Goal: Task Accomplishment & Management: Use online tool/utility

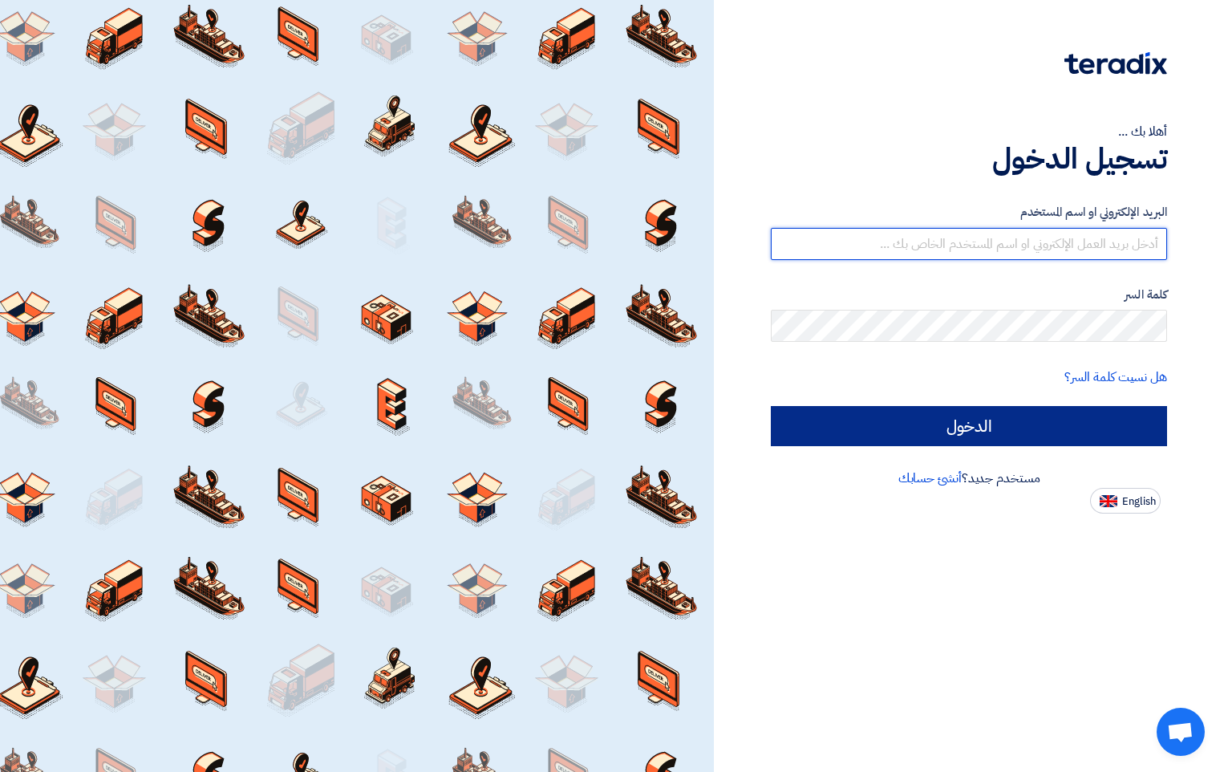
type input "[EMAIL_ADDRESS][DOMAIN_NAME]"
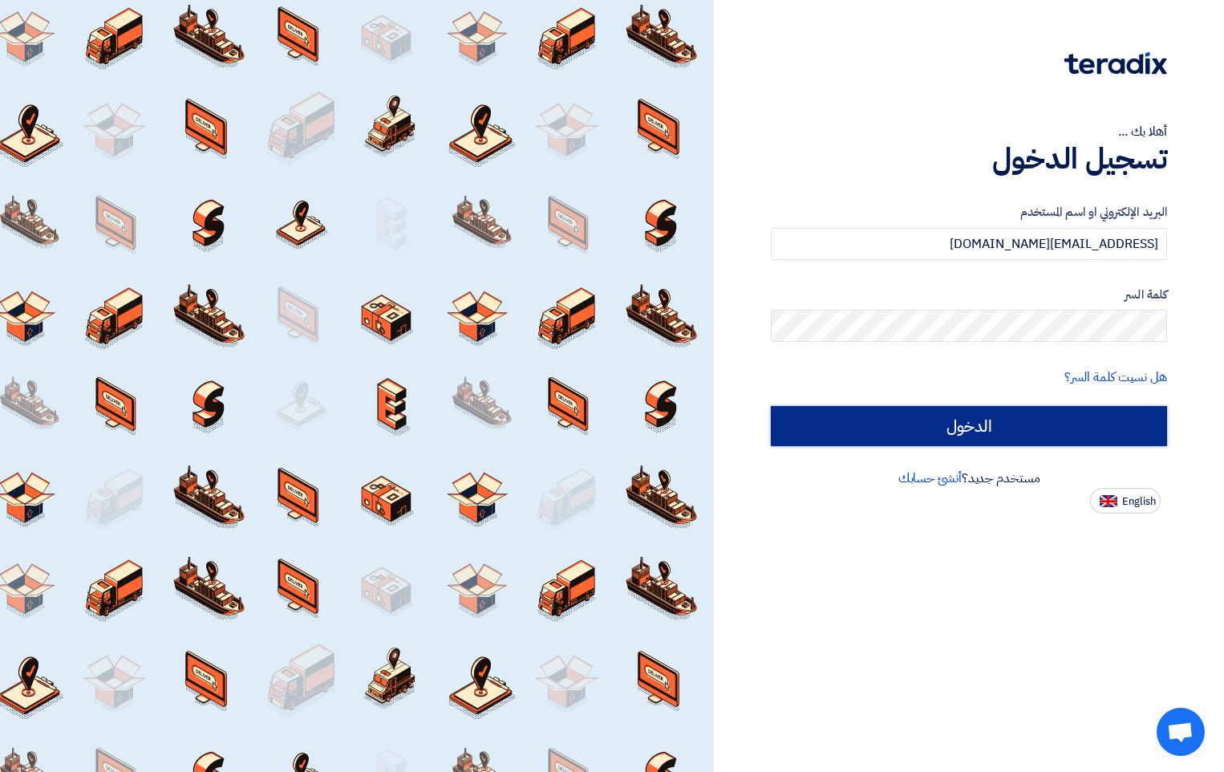
click at [988, 424] on input "الدخول" at bounding box center [969, 426] width 396 height 40
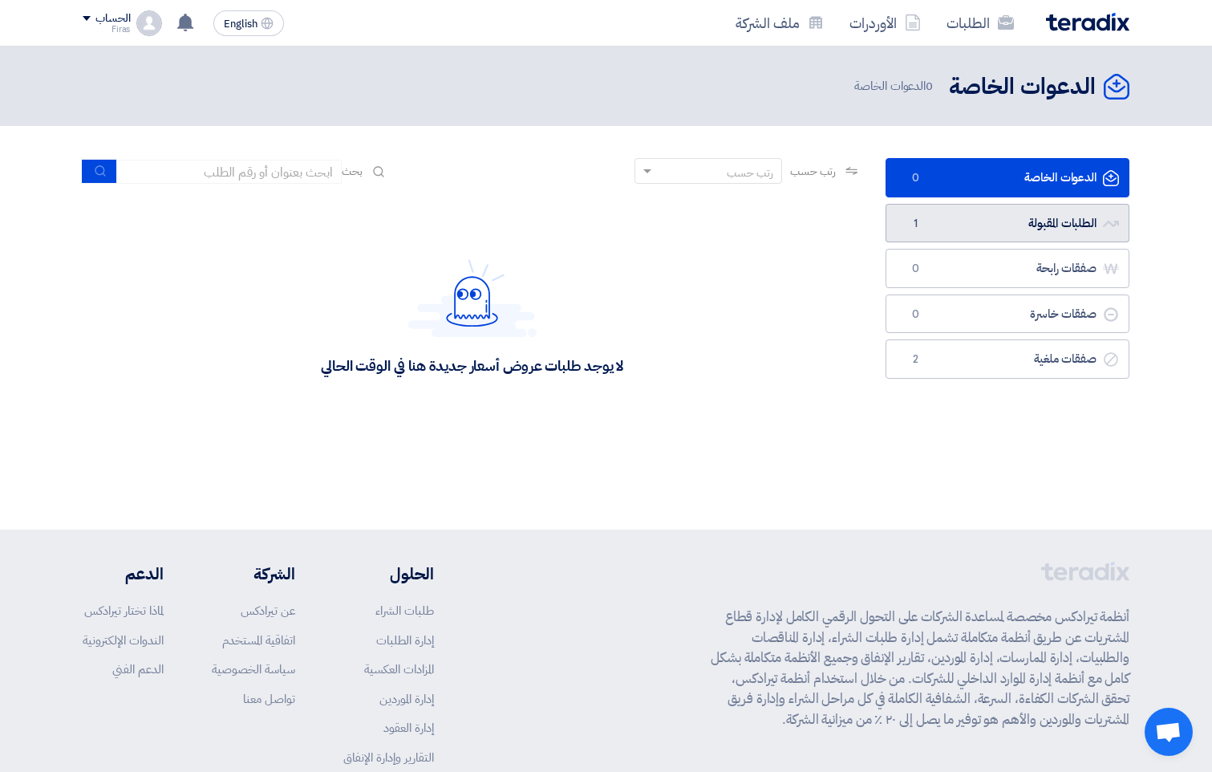
click at [1013, 215] on link "الطلبات المقبولة الطلبات المقبولة 1" at bounding box center [1008, 223] width 244 height 39
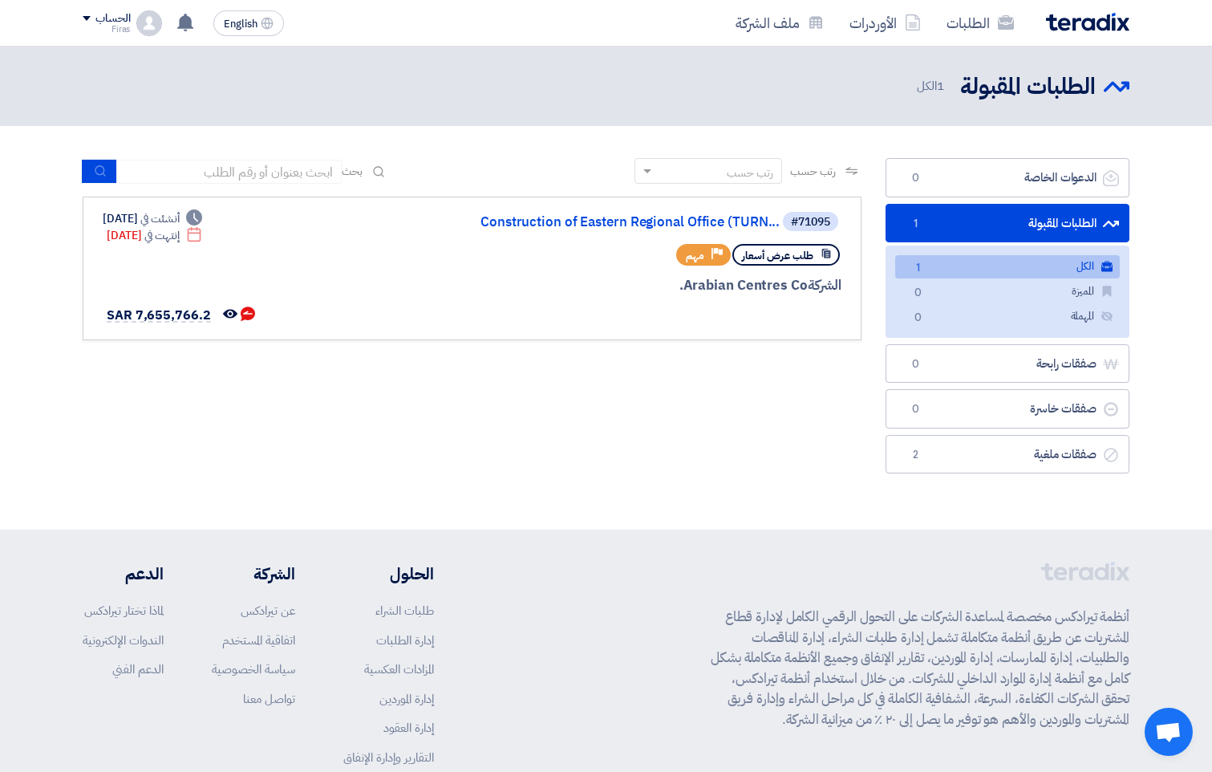
click at [1044, 230] on link "الطلبات المقبولة الطلبات المقبولة 1" at bounding box center [1008, 223] width 244 height 39
click at [971, 272] on link "الكل الكل 1" at bounding box center [1007, 266] width 225 height 23
click at [182, 22] on use at bounding box center [185, 23] width 16 height 18
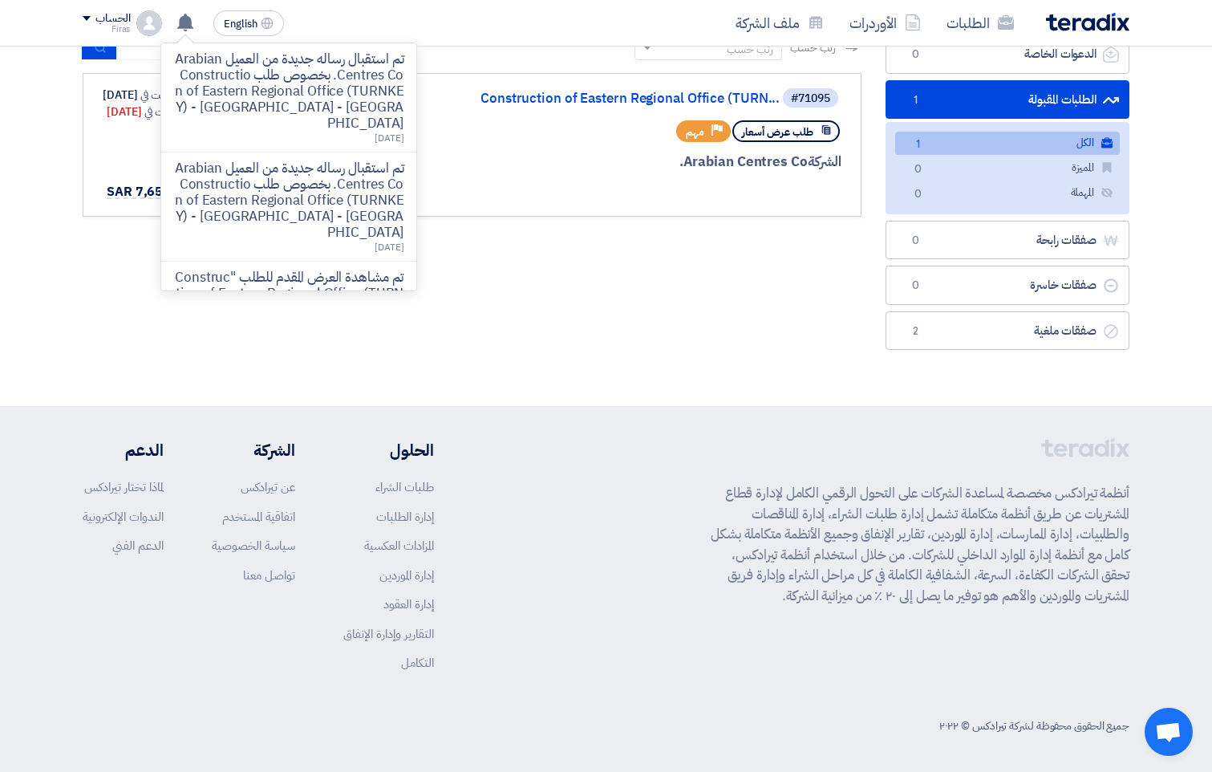
scroll to position [126, 0]
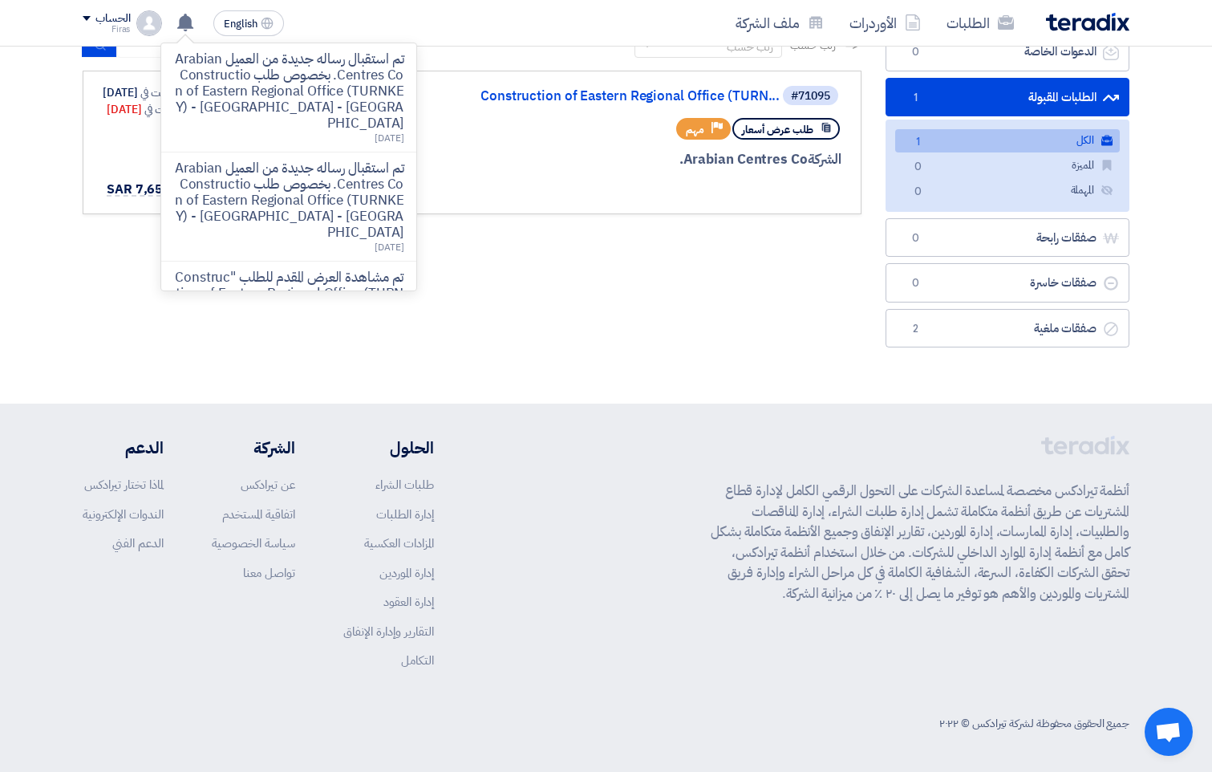
click at [584, 343] on div "رتب حسب رتب حسب بحث مجال الطلب مسؤول المشتريات نوع الطلب" at bounding box center [472, 193] width 803 height 323
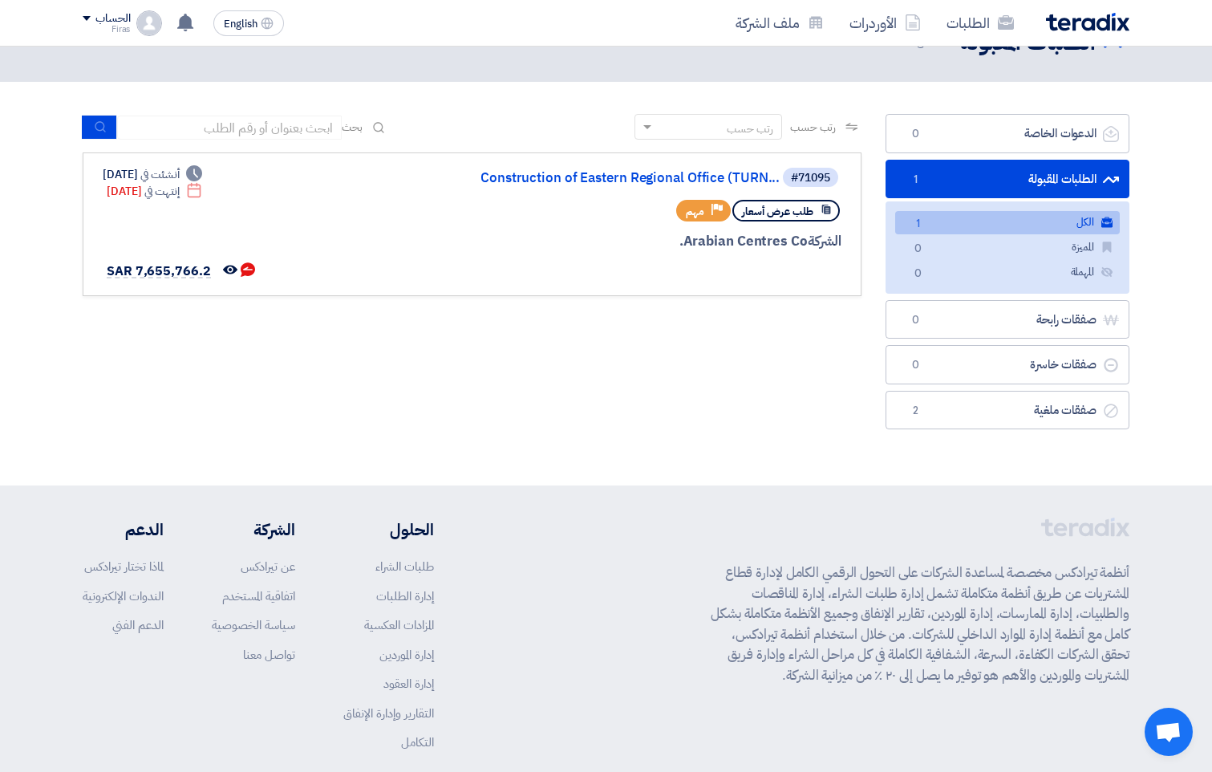
scroll to position [0, 0]
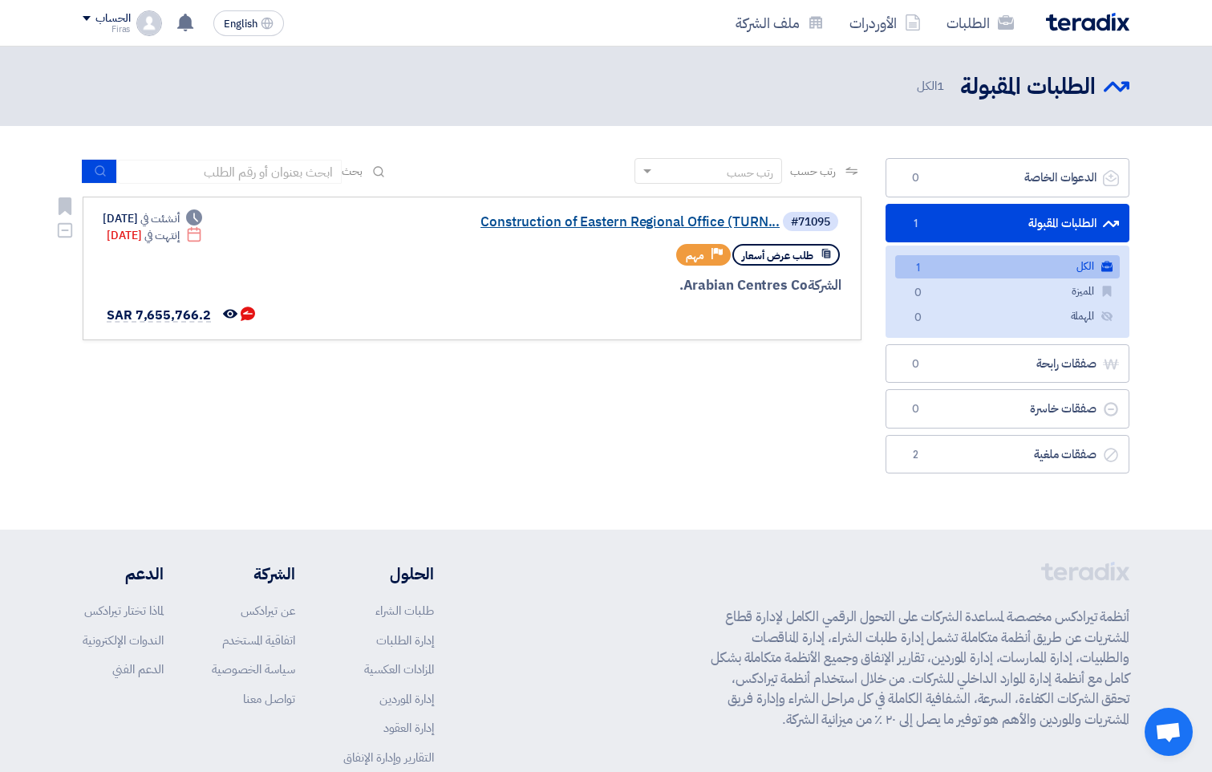
click at [570, 221] on link "Construction of Eastern Regional Office (TURN..." at bounding box center [619, 222] width 321 height 14
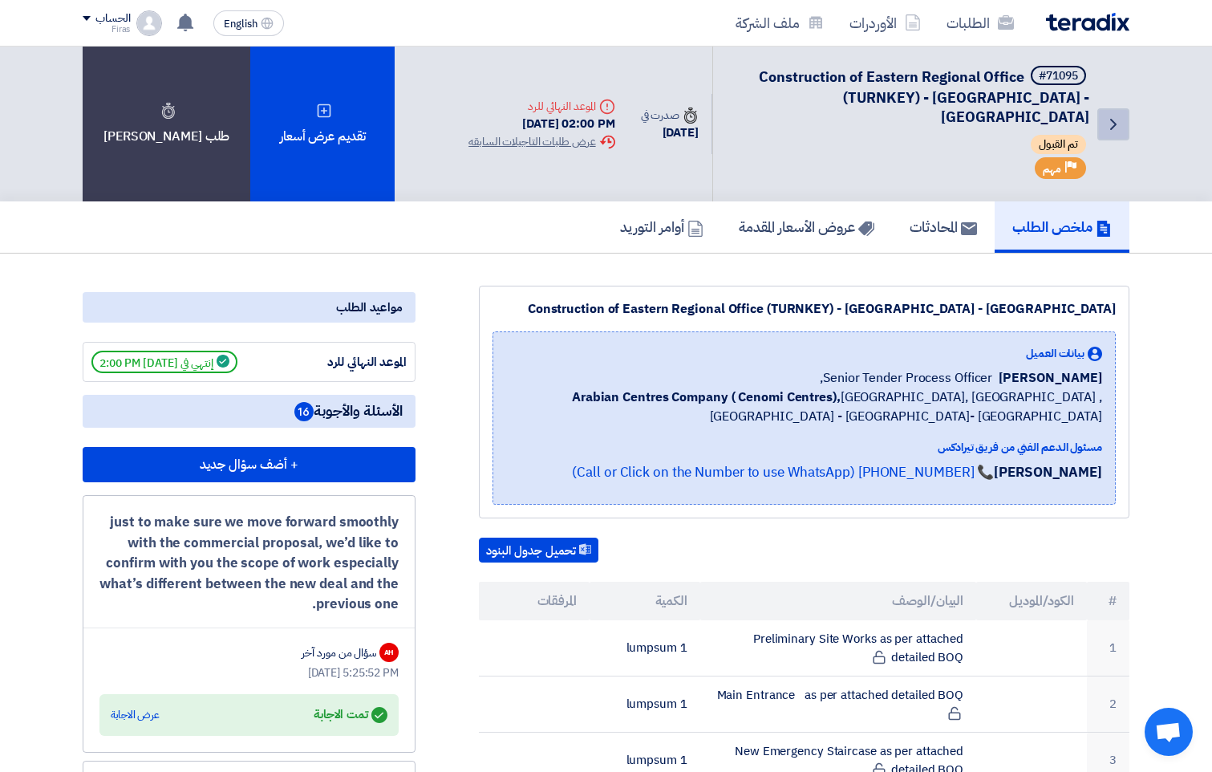
click at [1123, 115] on icon "Back" at bounding box center [1113, 124] width 19 height 19
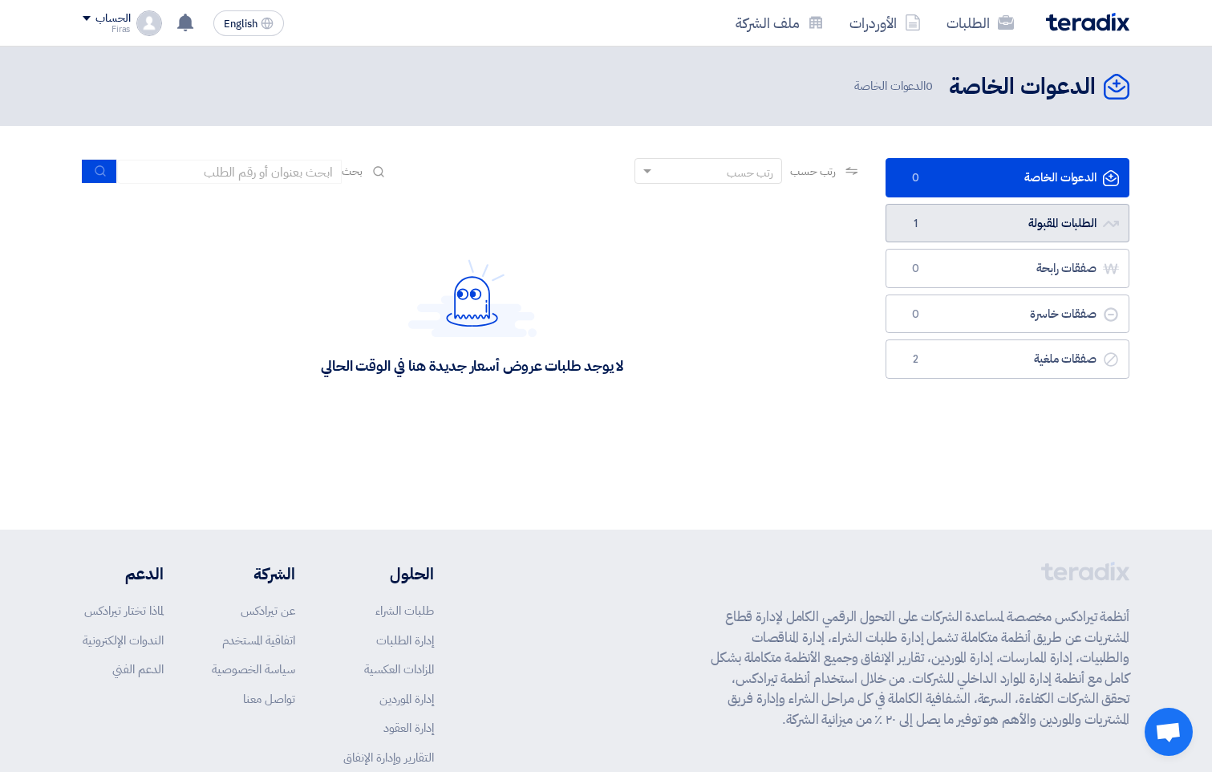
click at [1005, 217] on link "الطلبات المقبولة الطلبات المقبولة 1" at bounding box center [1008, 223] width 244 height 39
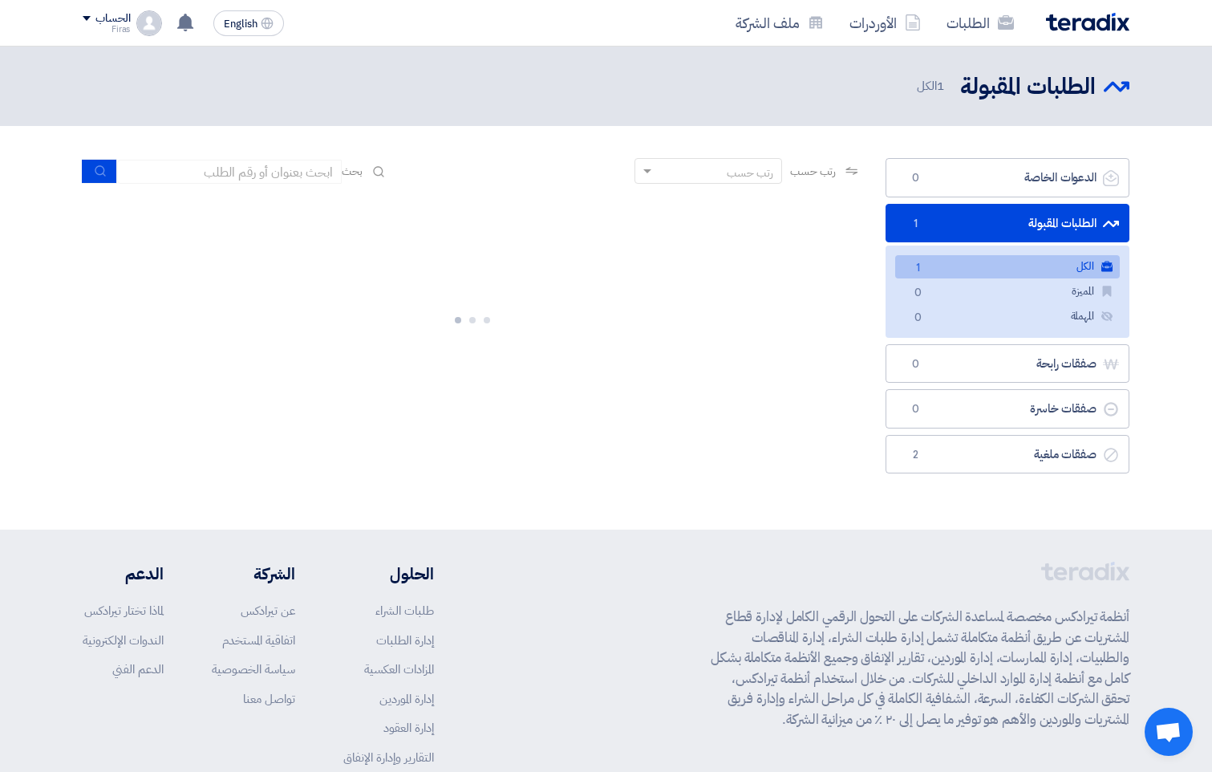
click at [995, 259] on link "الكل الكل 1" at bounding box center [1007, 266] width 225 height 23
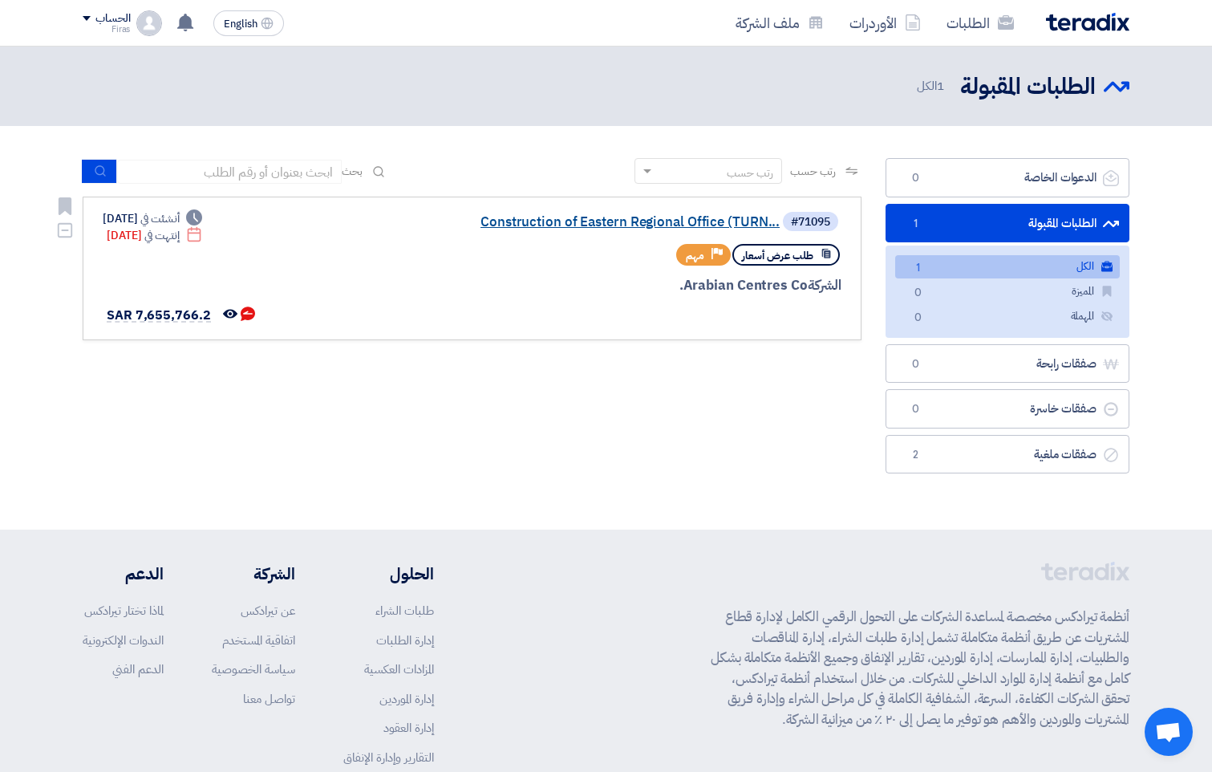
click at [607, 224] on link "Construction of Eastern Regional Office (TURN..." at bounding box center [619, 222] width 321 height 14
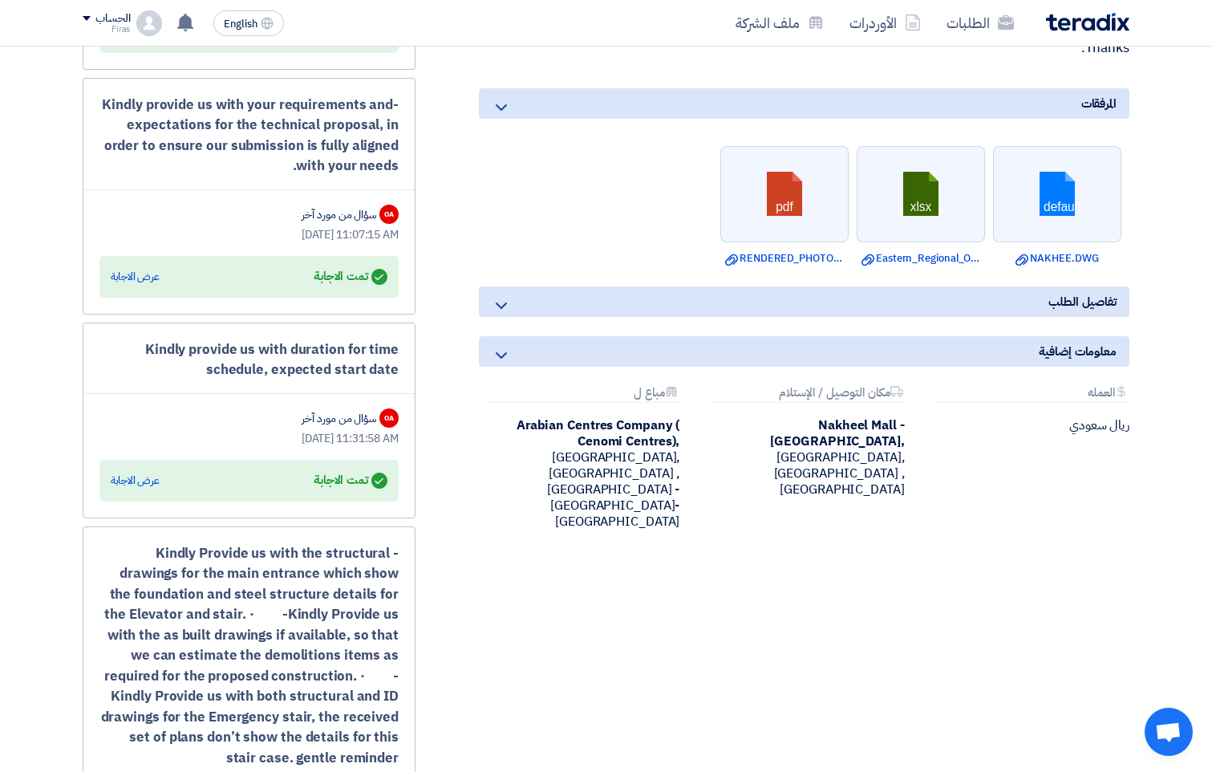
scroll to position [1765, 0]
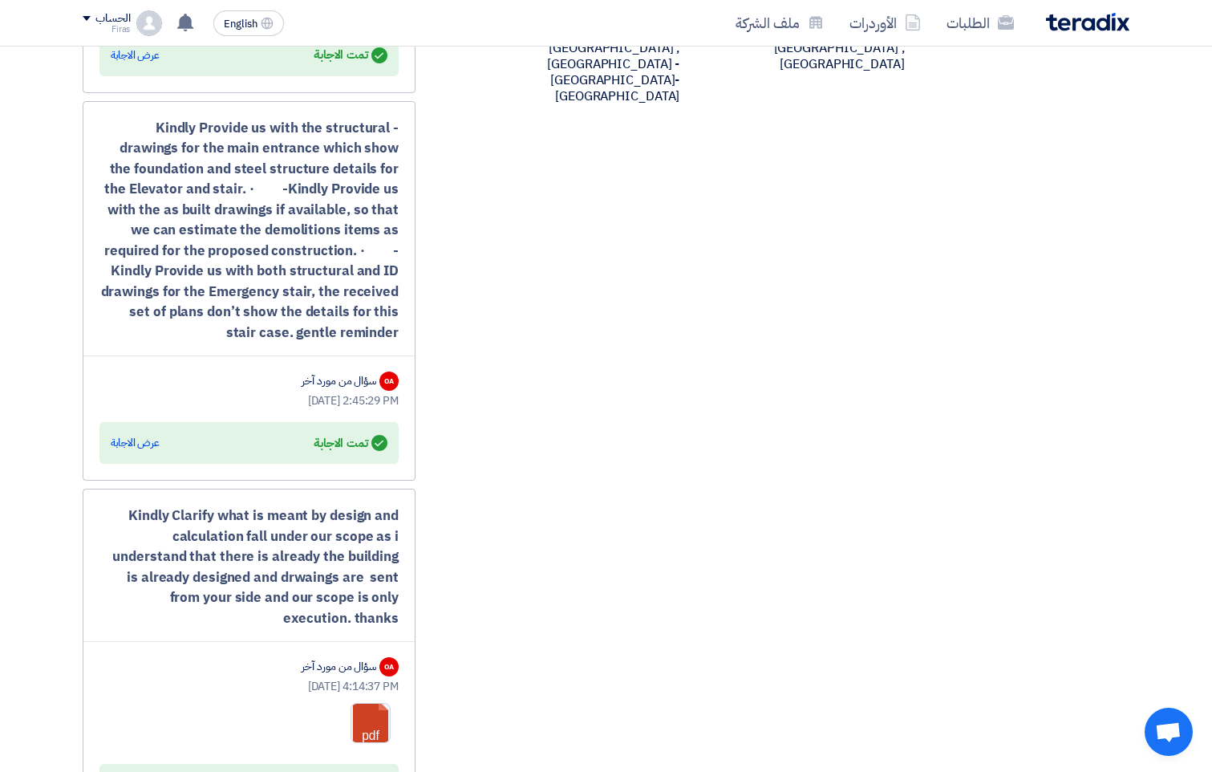
drag, startPoint x: 903, startPoint y: 591, endPoint x: 909, endPoint y: 580, distance: 11.8
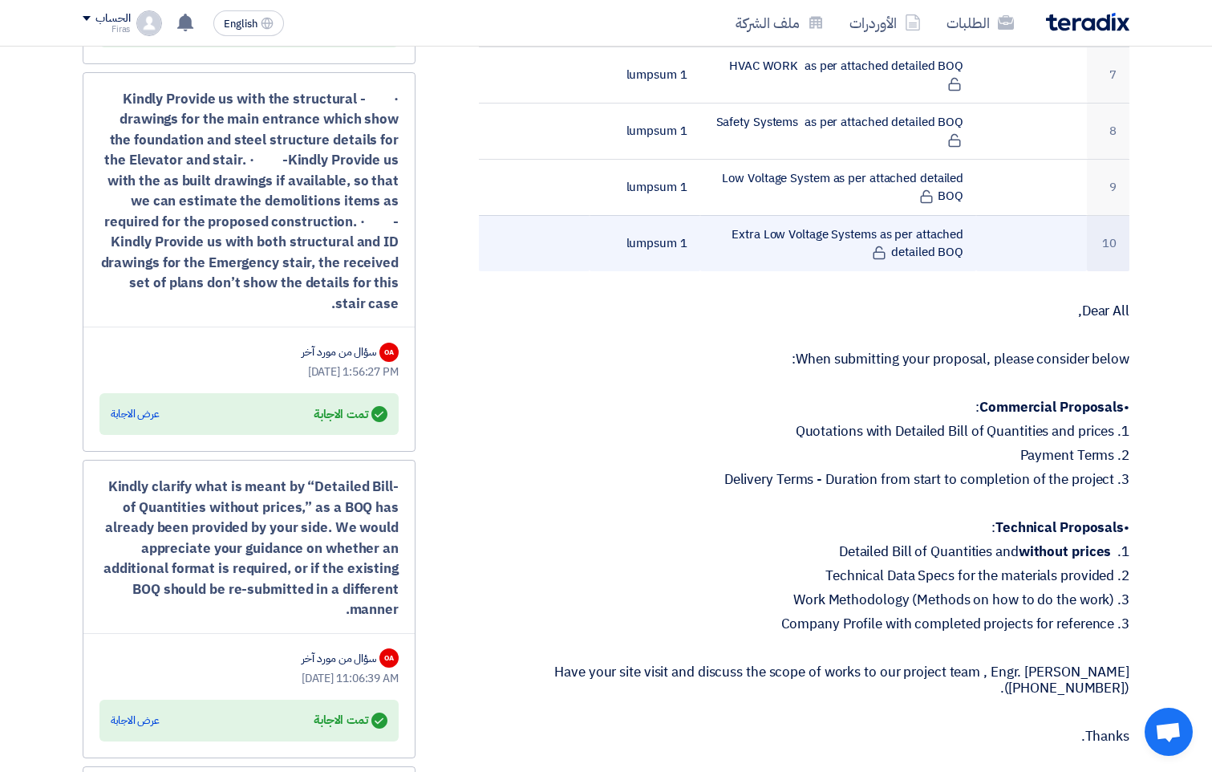
scroll to position [879, 0]
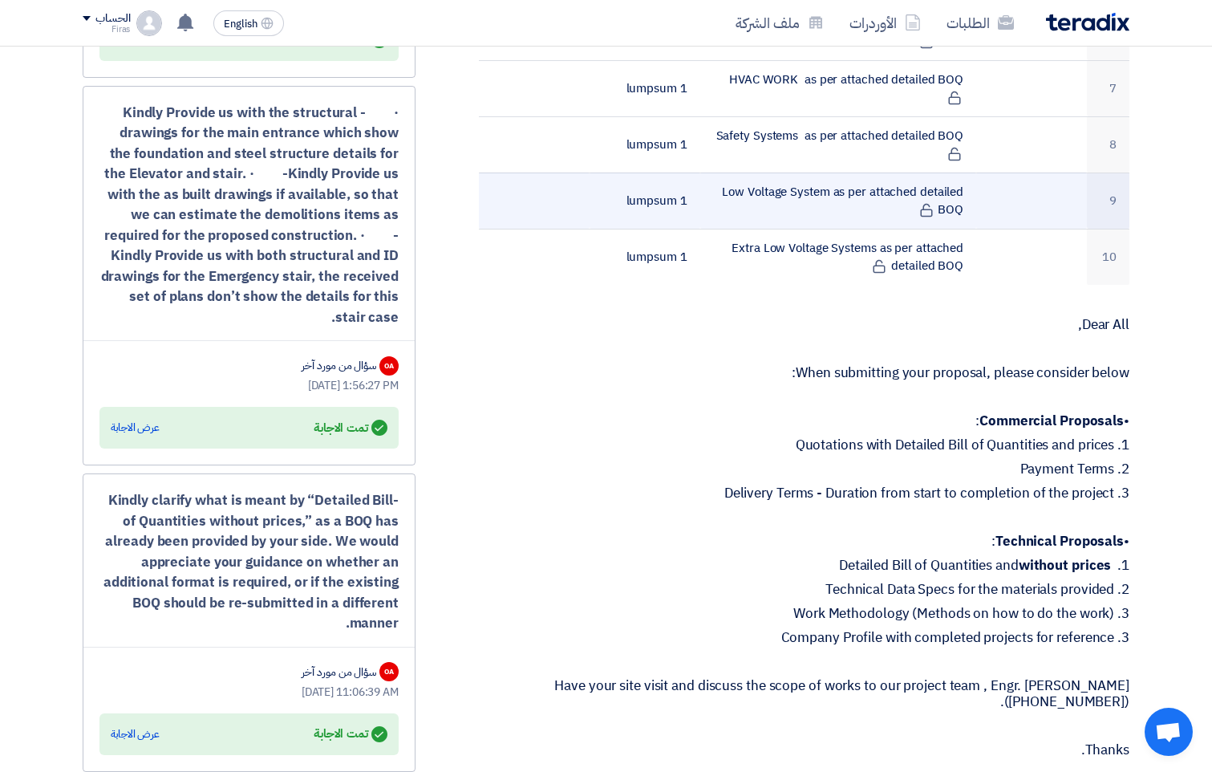
drag, startPoint x: 813, startPoint y: 201, endPoint x: 814, endPoint y: 193, distance: 8.1
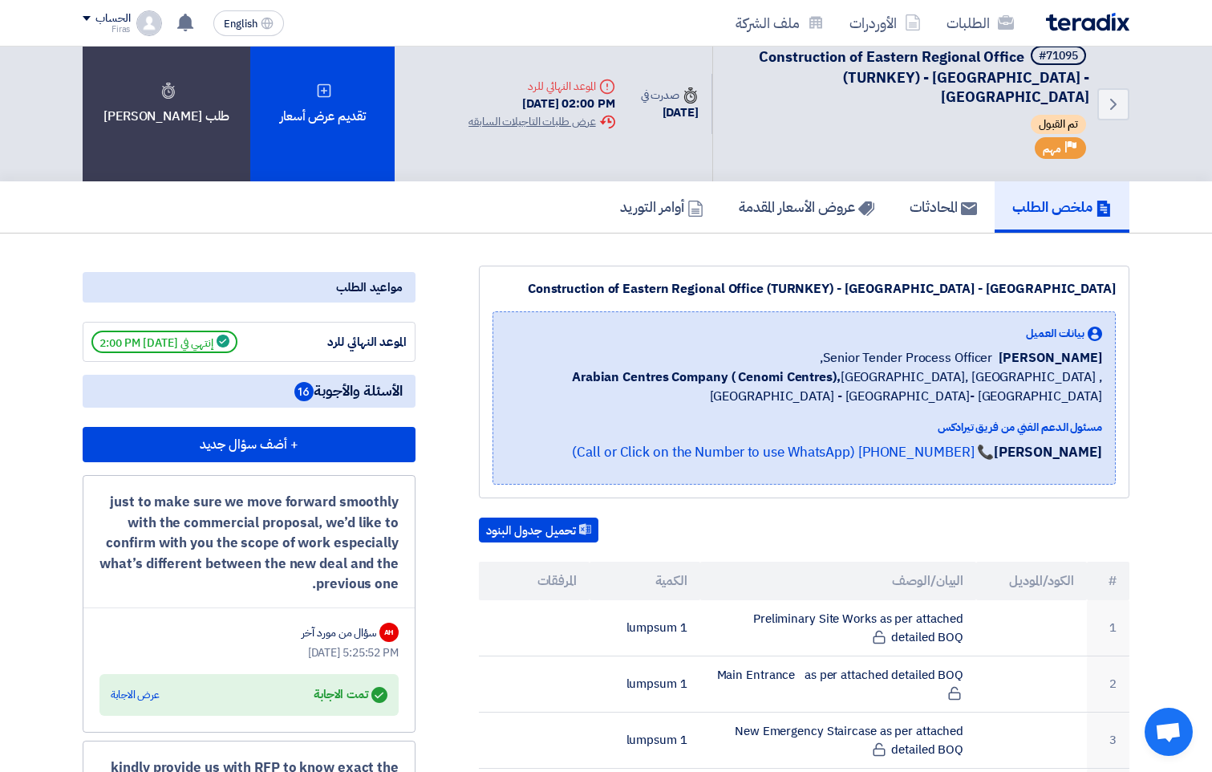
scroll to position [0, 0]
